Goal: Check status: Check status

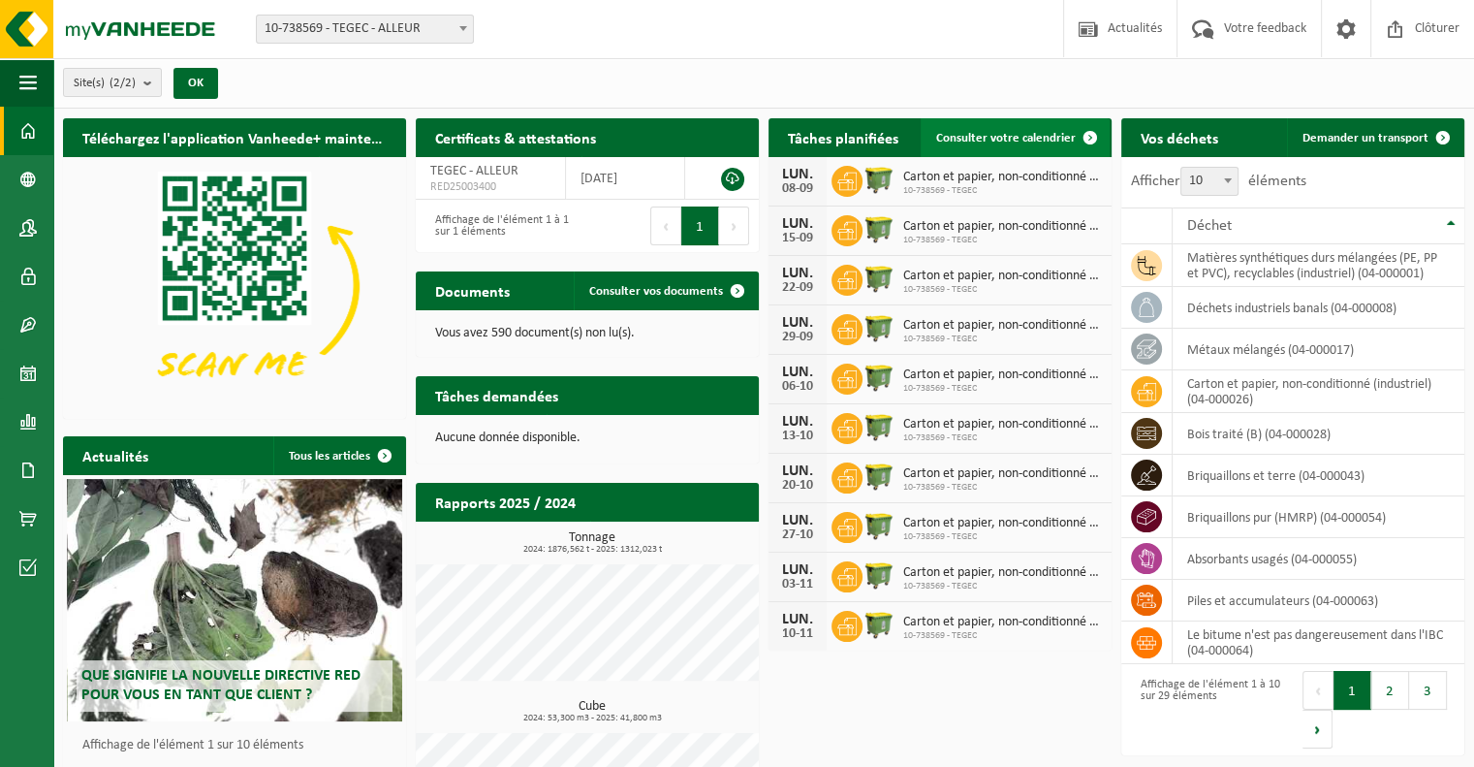
click at [1029, 133] on span "Consulter votre calendrier" at bounding box center [1006, 138] width 140 height 13
click at [31, 456] on span at bounding box center [27, 470] width 17 height 48
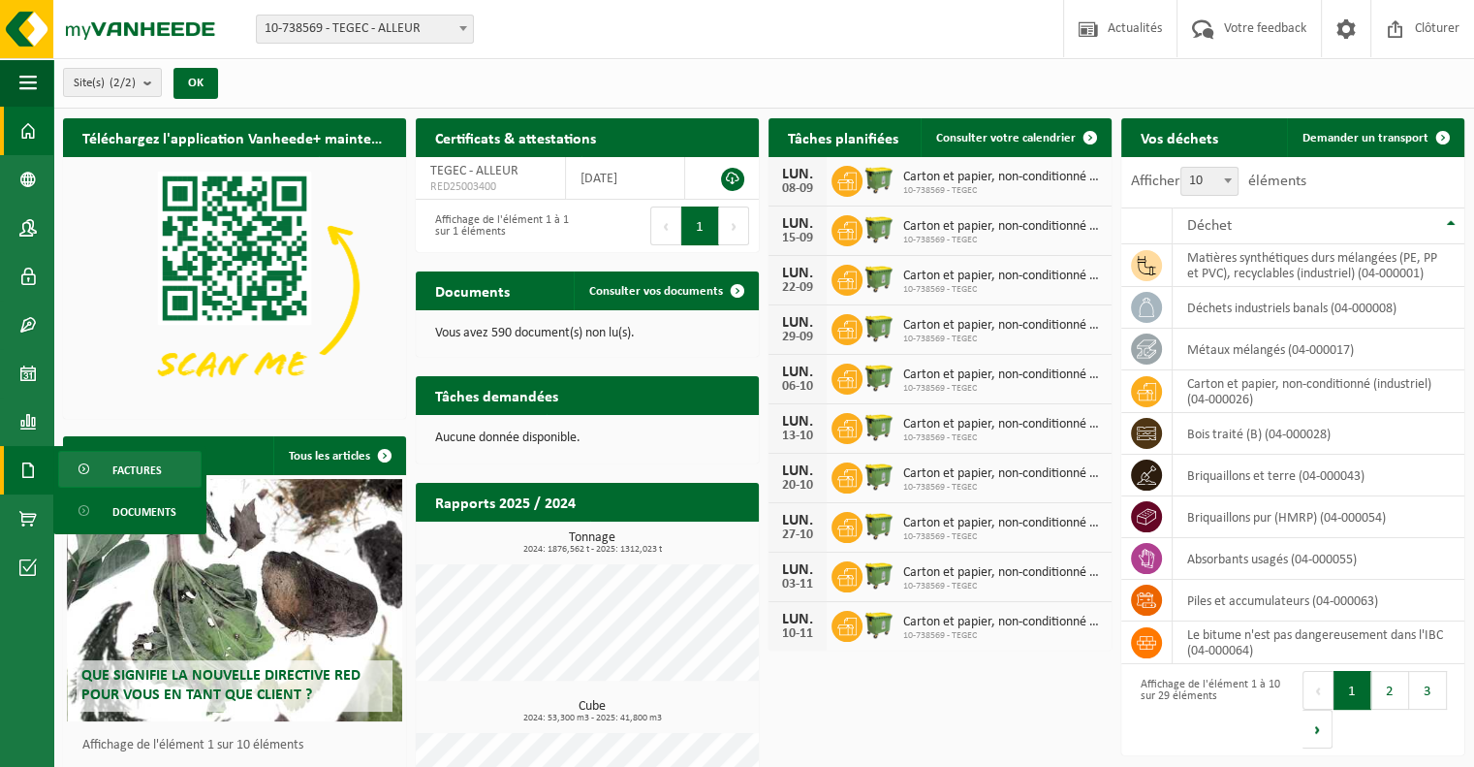
click at [145, 476] on span "Factures" at bounding box center [136, 470] width 49 height 37
